Goal: Task Accomplishment & Management: Manage account settings

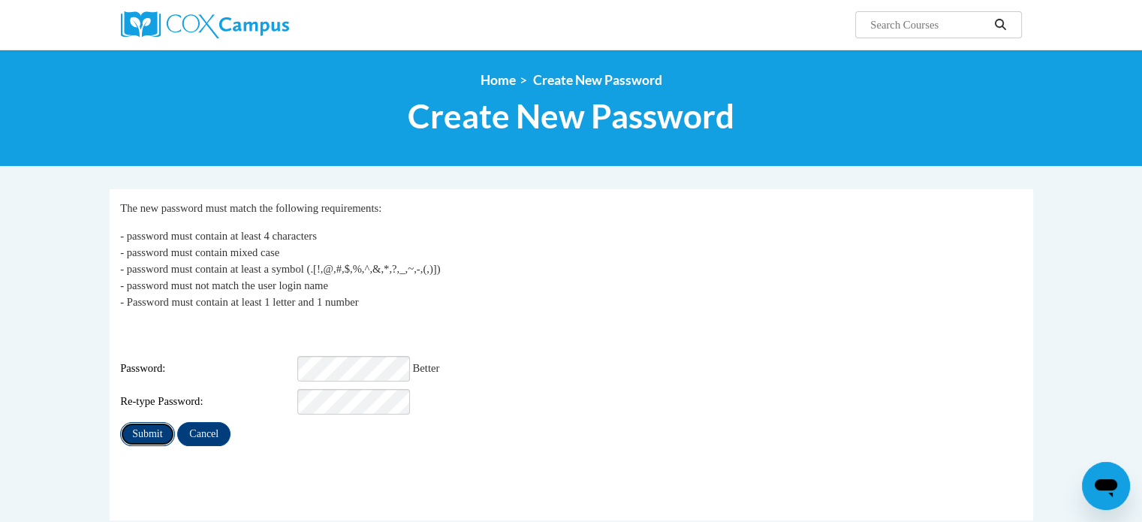
click at [150, 422] on input "Submit" at bounding box center [147, 434] width 54 height 24
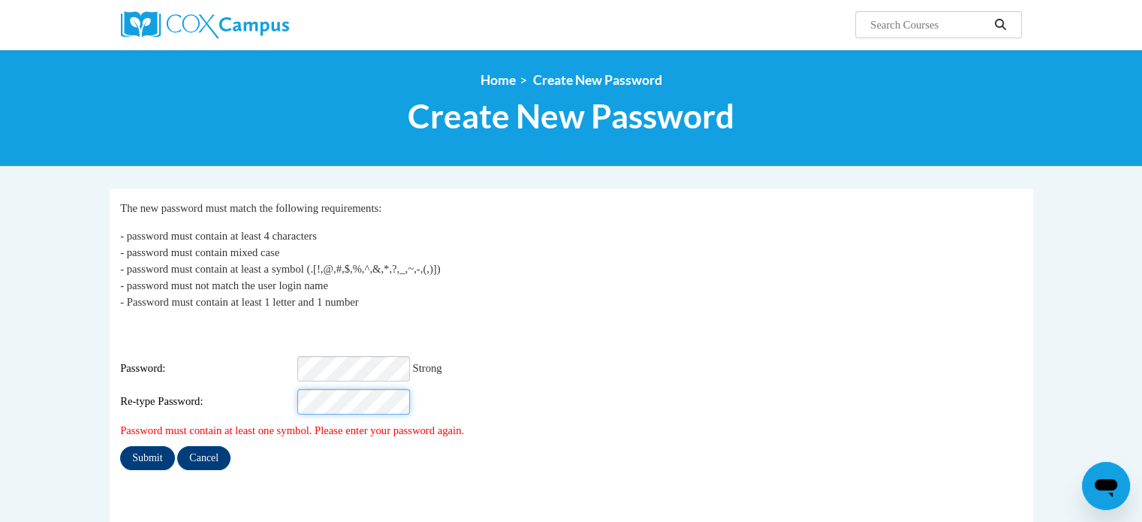
click at [120, 446] on input "Submit" at bounding box center [147, 458] width 54 height 24
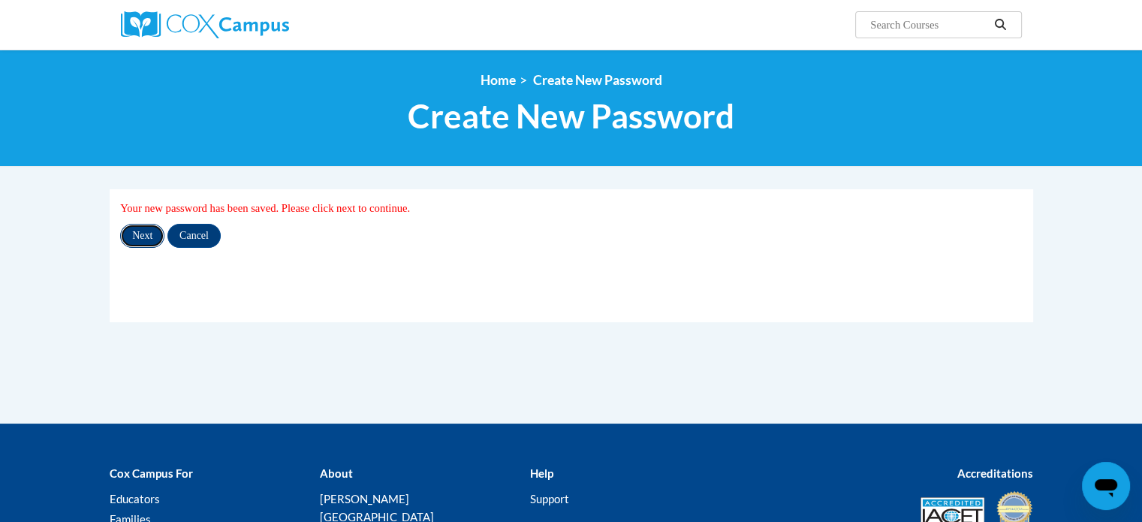
click at [140, 238] on input "Next" at bounding box center [142, 236] width 44 height 24
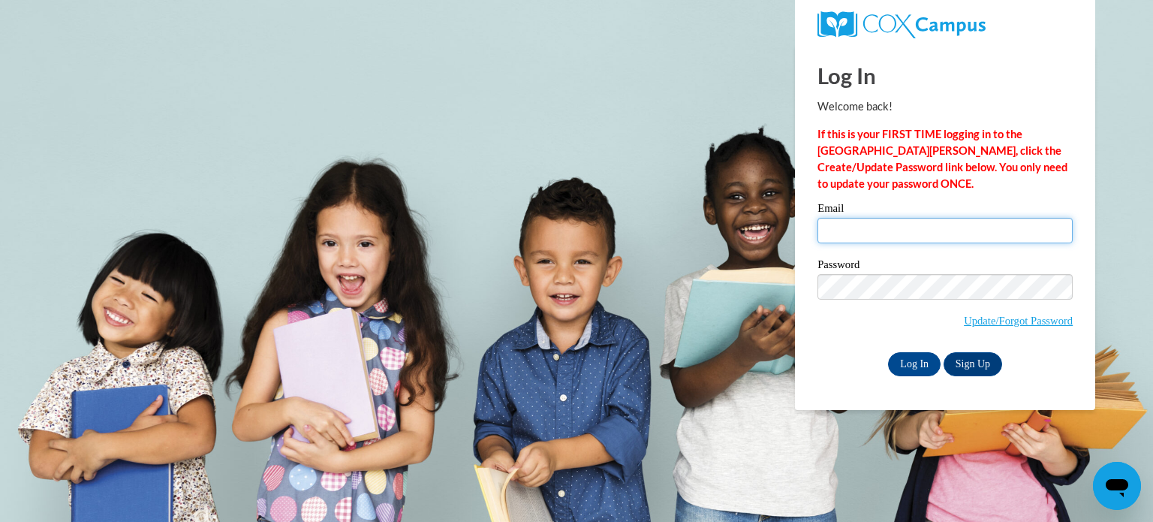
click at [956, 231] on input "Email" at bounding box center [944, 231] width 255 height 26
type input "mscriver@christstjohns.org"
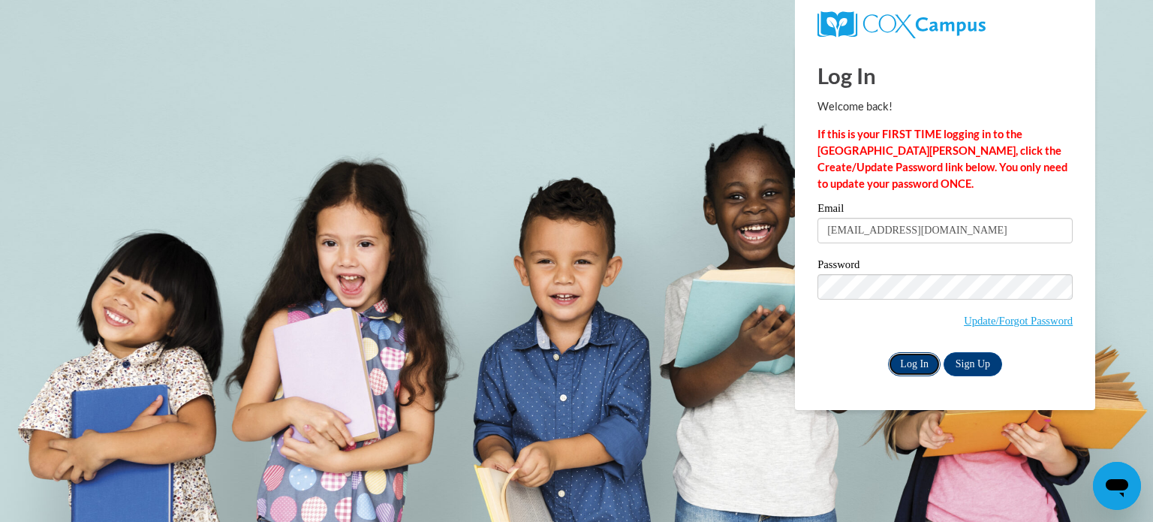
click at [923, 366] on input "Log In" at bounding box center [914, 364] width 53 height 24
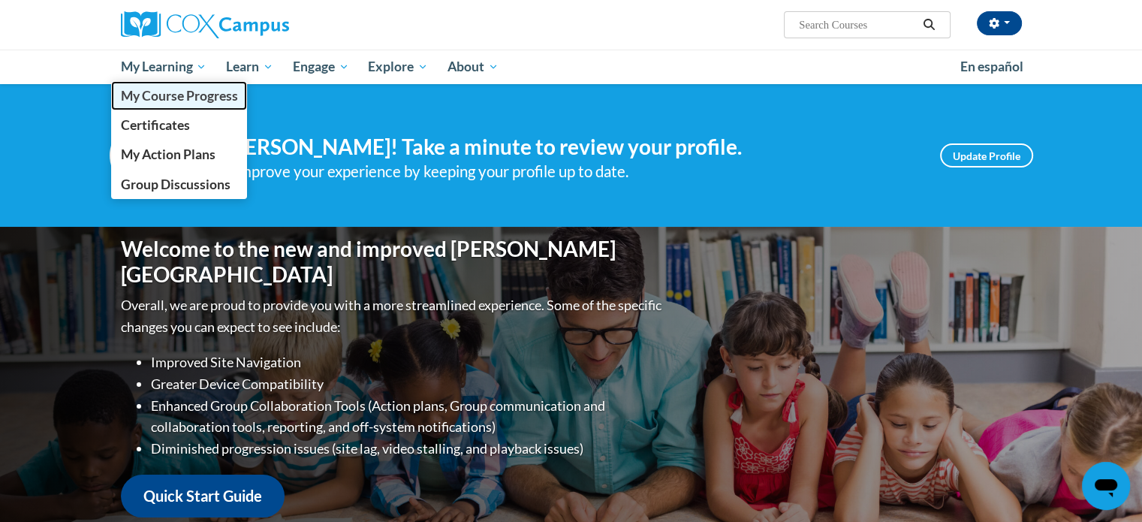
click at [162, 100] on span "My Course Progress" at bounding box center [178, 96] width 117 height 16
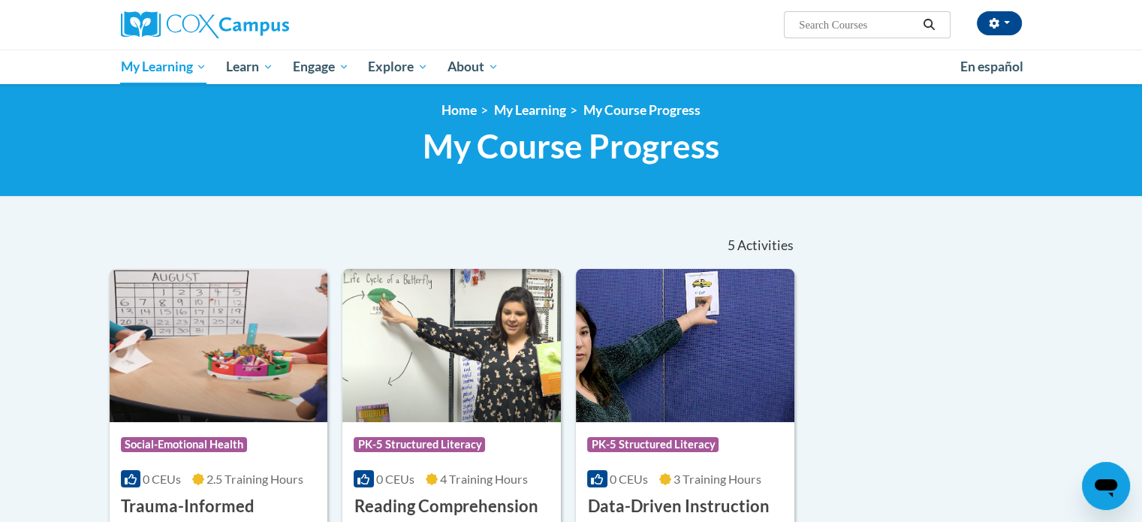
scroll to position [5, 0]
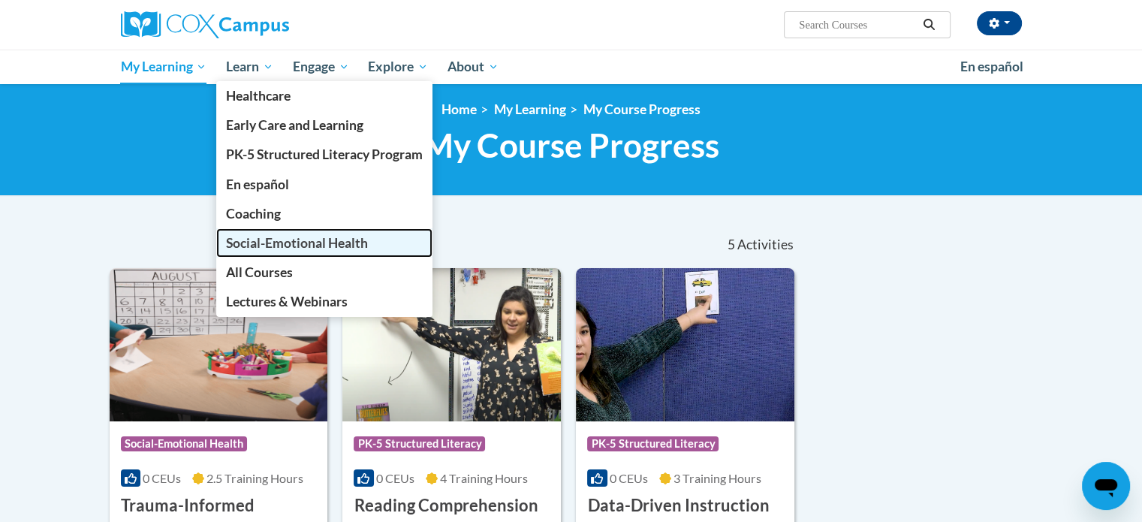
click at [295, 242] on span "Social-Emotional Health" at bounding box center [297, 243] width 142 height 16
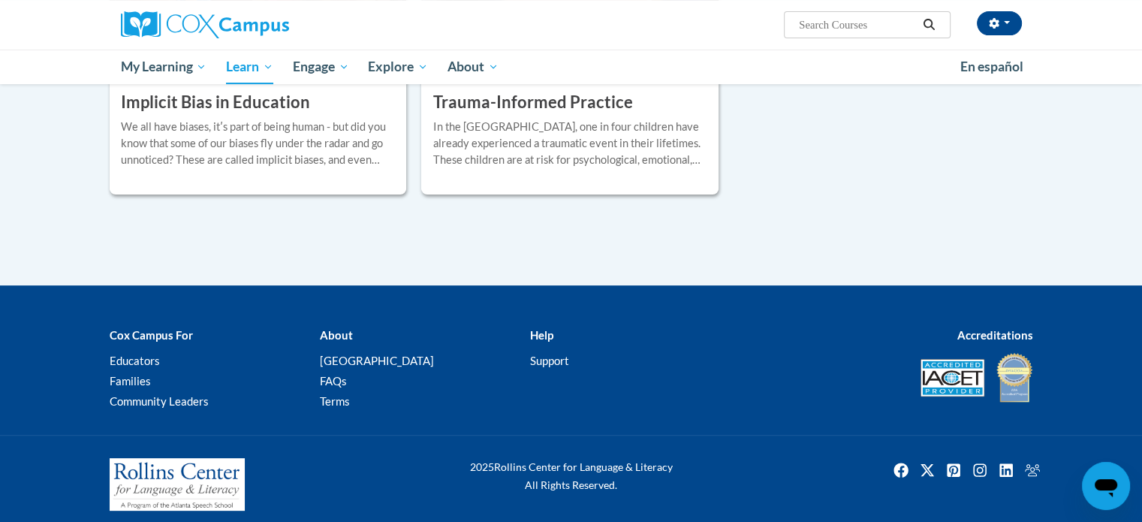
scroll to position [126, 0]
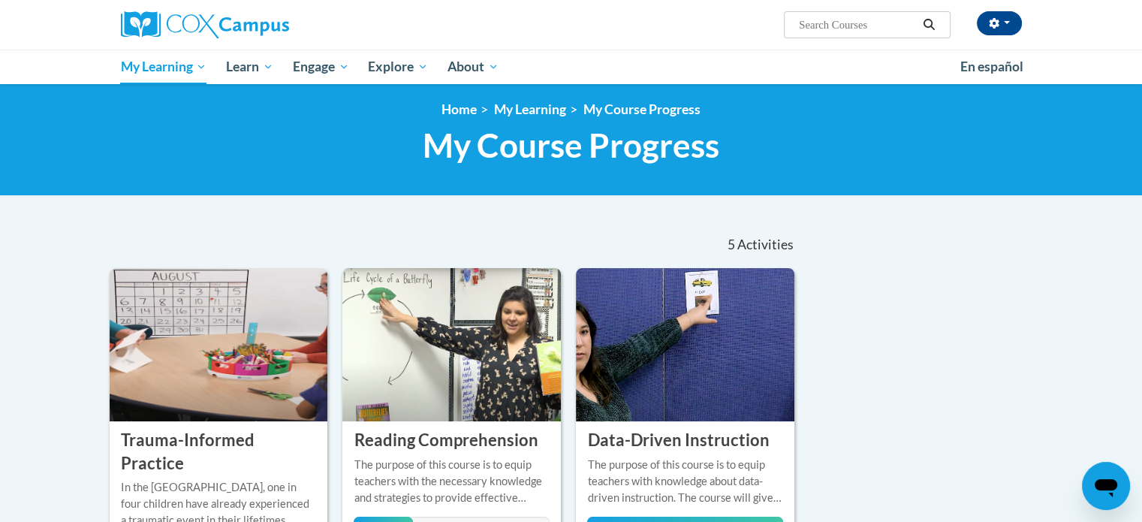
scroll to position [140, 0]
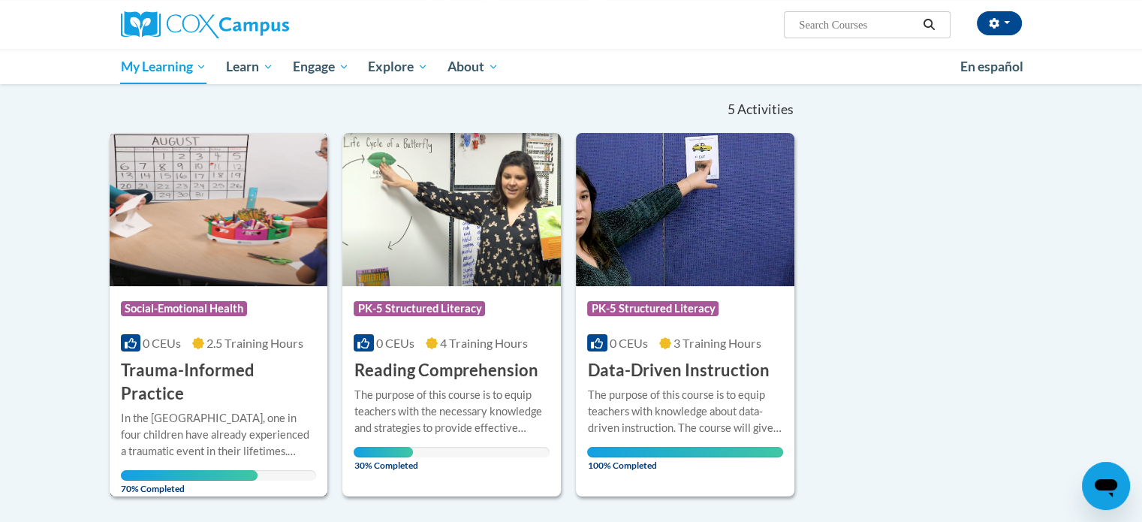
click at [199, 310] on span "Social-Emotional Health" at bounding box center [184, 308] width 126 height 15
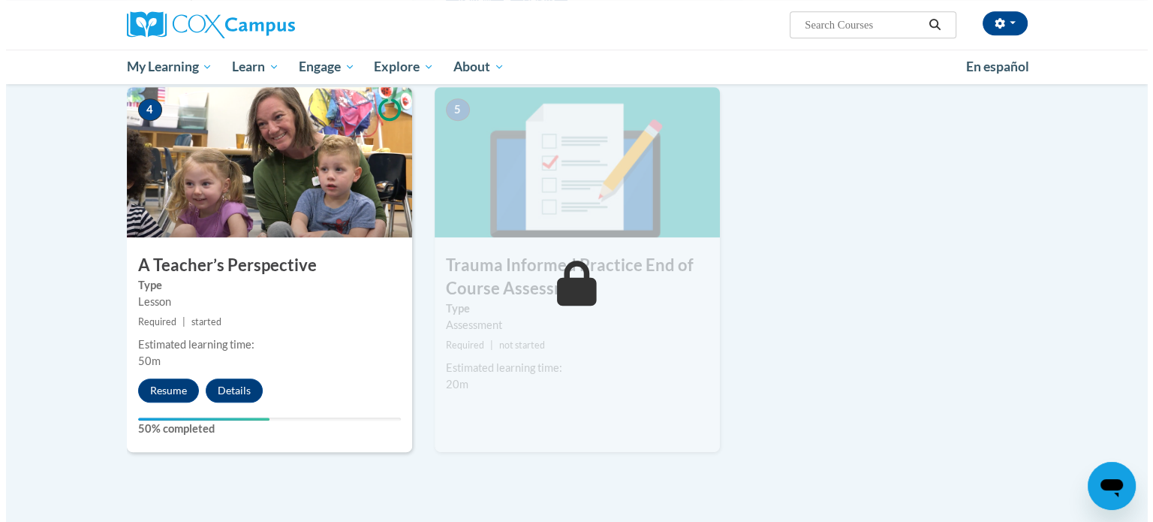
scroll to position [718, 0]
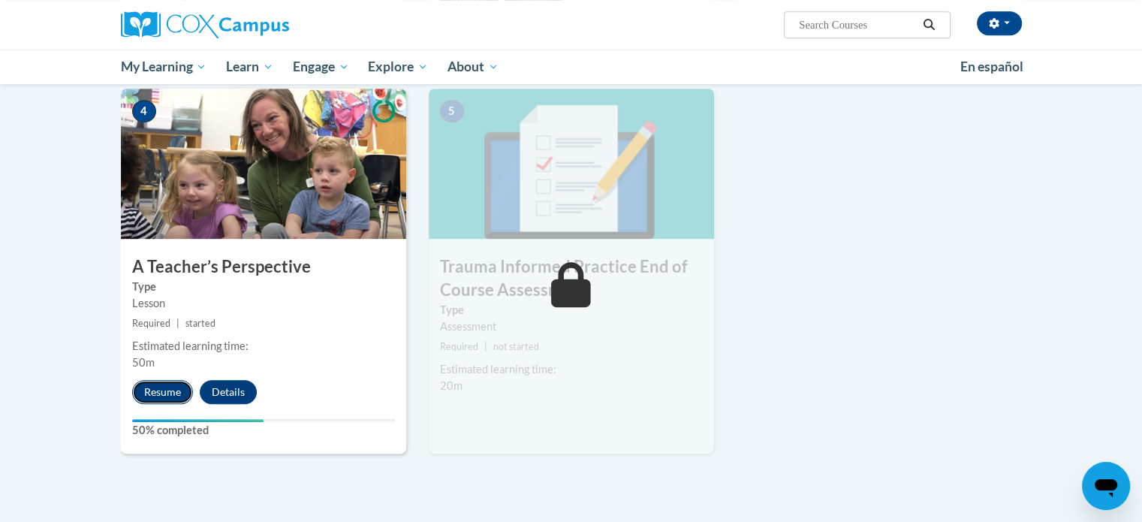
click at [154, 387] on button "Resume" at bounding box center [162, 392] width 61 height 24
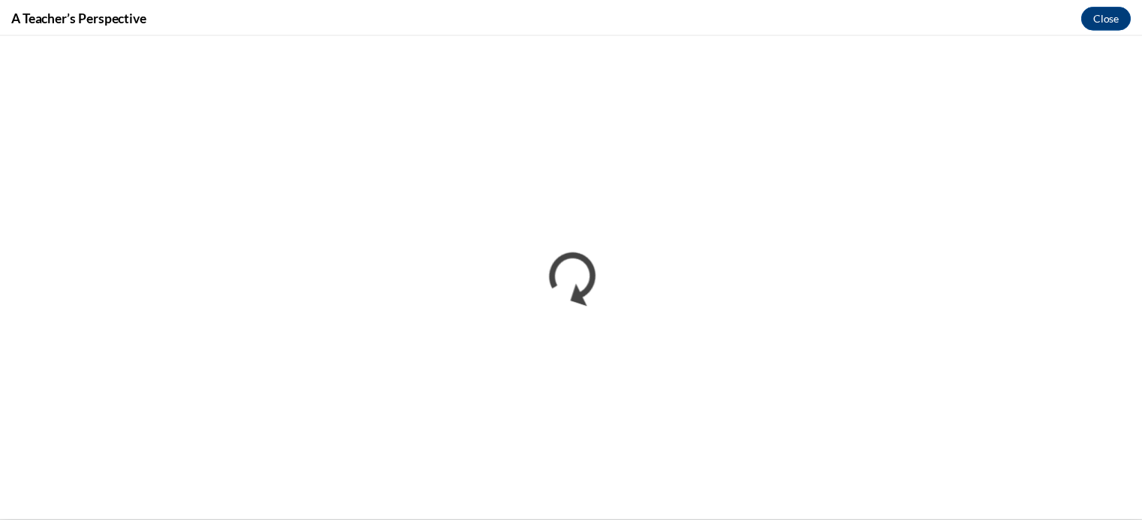
scroll to position [0, 0]
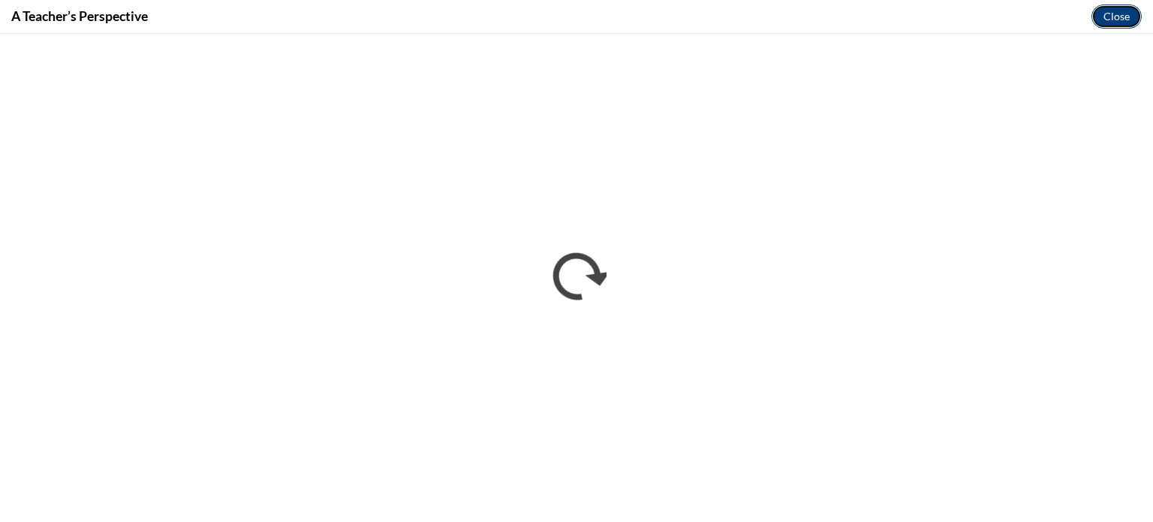
click at [1121, 26] on button "Close" at bounding box center [1116, 17] width 50 height 24
